Goal: Obtain resource: Download file/media

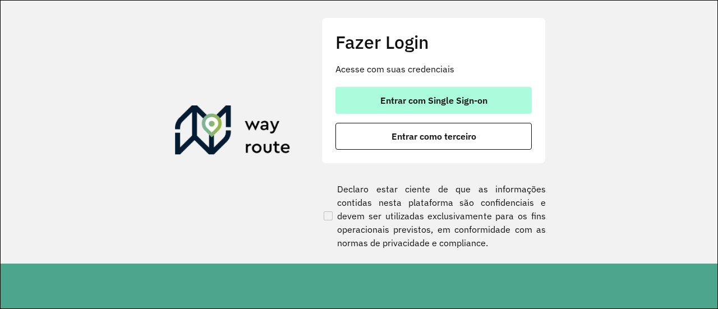
click at [359, 107] on button "Entrar com Single Sign-on" at bounding box center [433, 100] width 196 height 27
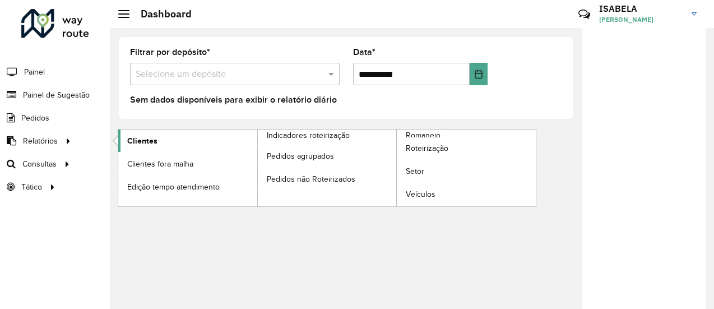
click at [139, 142] on span "Clientes" at bounding box center [142, 141] width 30 height 12
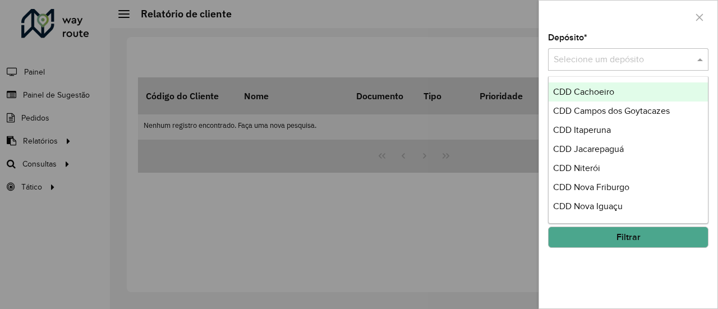
click at [596, 62] on input "text" at bounding box center [616, 59] width 127 height 13
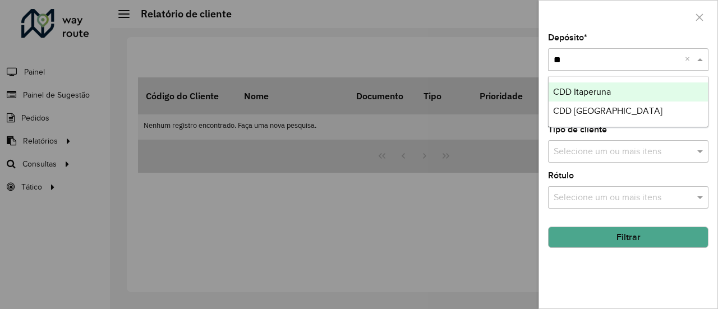
type input "***"
click at [596, 93] on span "CDD [GEOGRAPHIC_DATA]" at bounding box center [607, 92] width 109 height 10
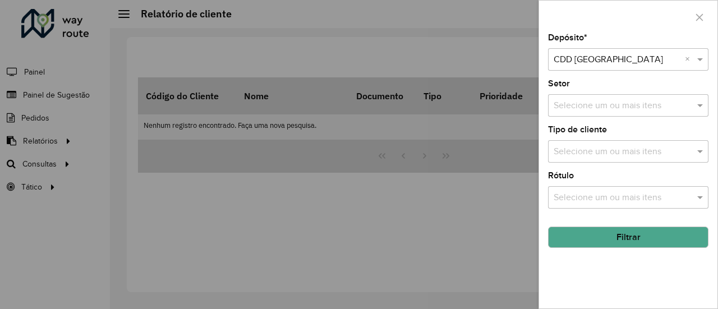
click at [617, 238] on button "Filtrar" at bounding box center [628, 237] width 160 height 21
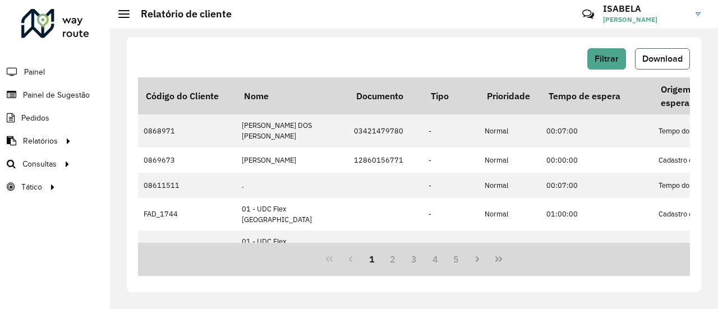
click at [666, 60] on span "Download" at bounding box center [662, 59] width 40 height 10
